Goal: Find specific page/section: Find specific page/section

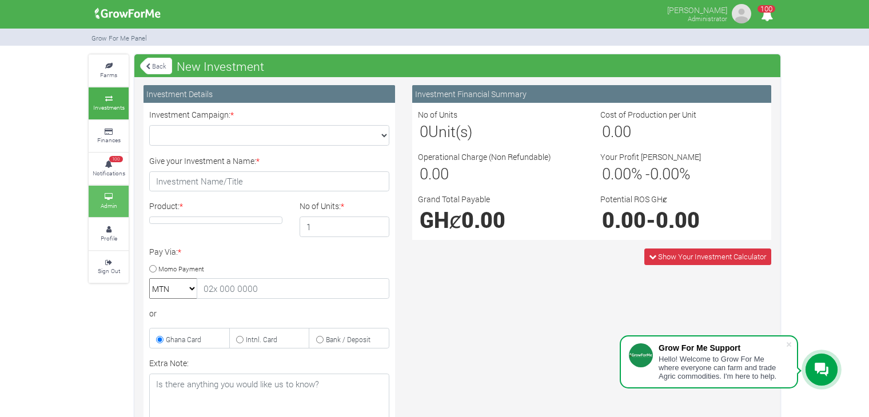
click at [116, 194] on icon at bounding box center [109, 197] width 34 height 6
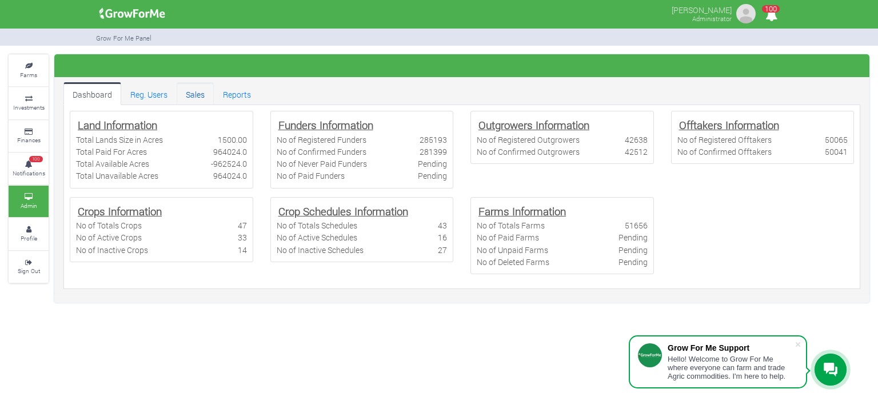
click at [200, 89] on link "Sales" at bounding box center [195, 93] width 37 height 23
